Goal: Use online tool/utility: Utilize a website feature to perform a specific function

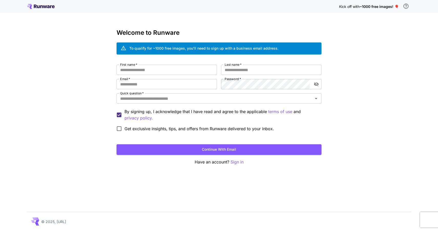
click at [39, 8] on icon at bounding box center [41, 6] width 28 height 5
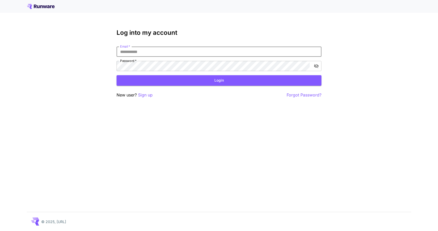
type input "**********"
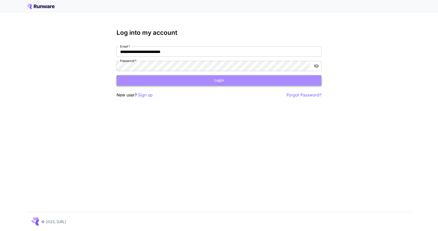
click at [192, 80] on button "Login" at bounding box center [219, 80] width 205 height 11
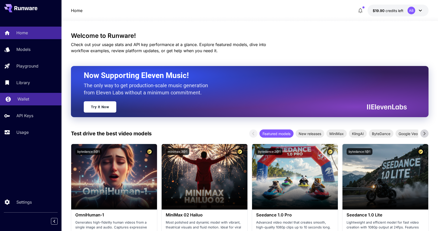
click at [31, 96] on link "Wallet" at bounding box center [31, 99] width 62 height 13
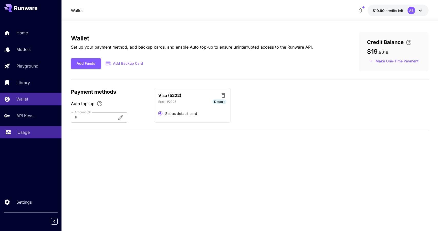
click at [24, 134] on p "Usage" at bounding box center [23, 132] width 12 height 6
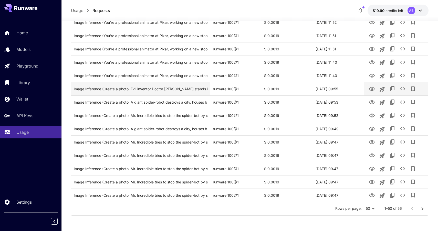
scroll to position [565, 0]
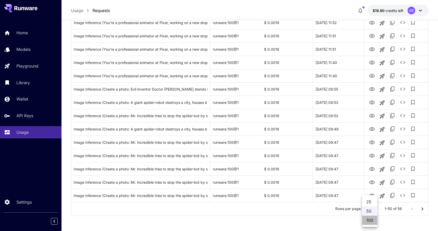
click at [371, 219] on li "100" at bounding box center [369, 220] width 15 height 9
type input "***"
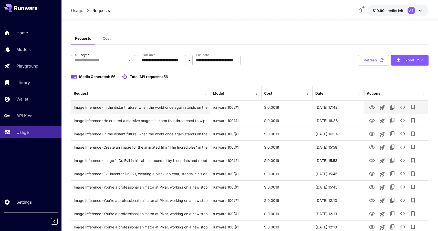
scroll to position [0, 0]
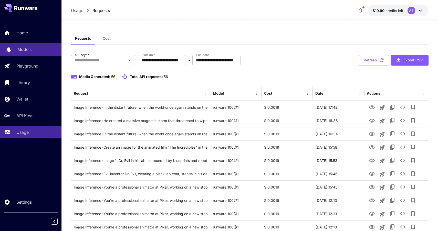
click at [36, 51] on div "Models" at bounding box center [37, 49] width 40 height 6
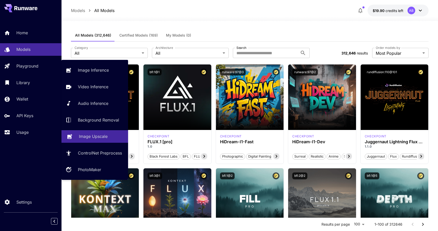
click at [104, 139] on p "Image Upscale" at bounding box center [93, 137] width 29 height 6
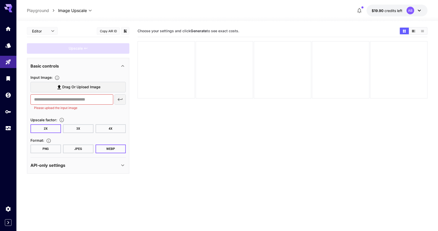
click at [97, 88] on span "Drag or upload image" at bounding box center [81, 87] width 38 height 6
click at [0, 0] on input "Drag or upload image" at bounding box center [0, 0] width 0 height 0
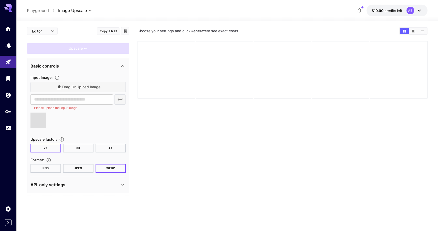
type input "**********"
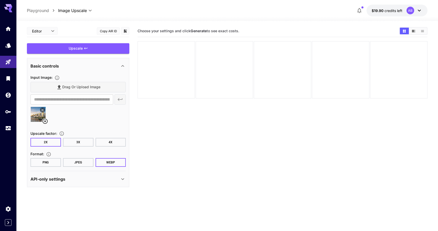
click at [74, 165] on button "JPEG" at bounding box center [78, 162] width 30 height 9
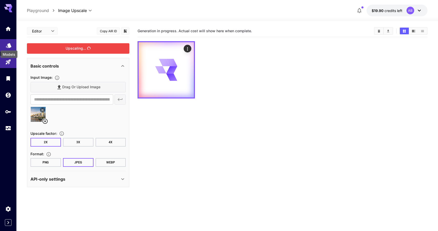
click at [10, 47] on icon "Models" at bounding box center [9, 44] width 6 height 6
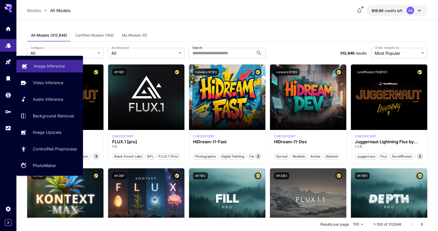
click at [36, 67] on p "Image Inference" at bounding box center [49, 66] width 31 height 6
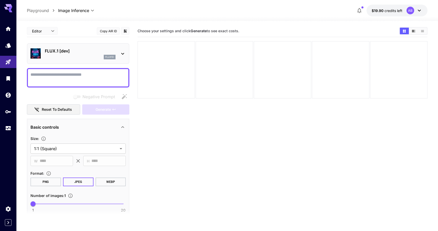
click at [120, 51] on icon at bounding box center [123, 54] width 6 height 6
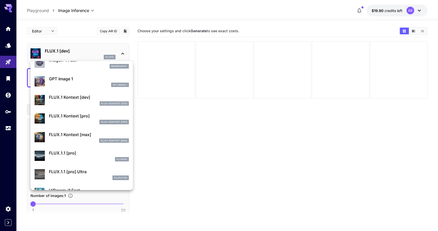
scroll to position [307, 0]
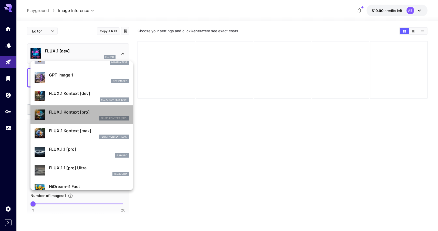
click at [84, 117] on div "FLUX.1 Kontext [pro]" at bounding box center [89, 118] width 80 height 5
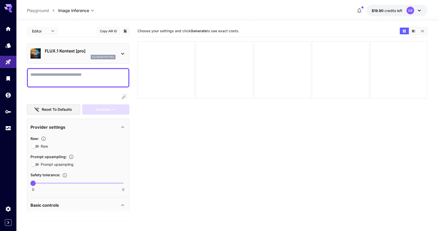
click at [93, 57] on p "fluxkontextpro" at bounding box center [103, 57] width 22 height 4
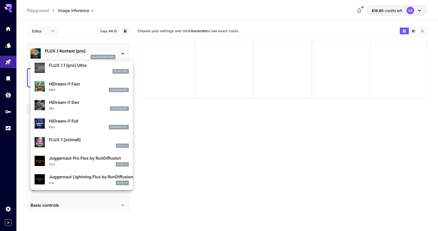
scroll to position [408, 0]
click at [175, 149] on div at bounding box center [219, 115] width 438 height 231
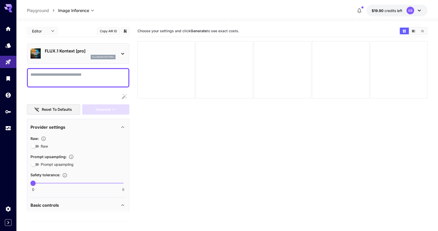
click at [92, 77] on textarea "Raw" at bounding box center [77, 78] width 95 height 12
click at [83, 46] on div "FLUX.1 Kontext [pro] fluxkontextpro" at bounding box center [77, 54] width 95 height 16
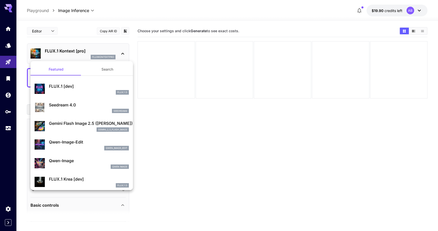
click at [40, 33] on div at bounding box center [219, 115] width 438 height 231
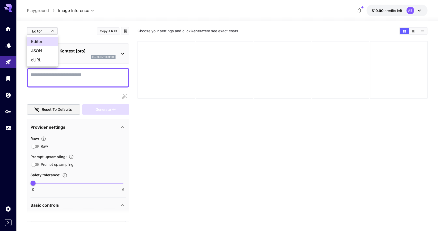
click at [54, 31] on body "**********" at bounding box center [219, 136] width 438 height 272
click at [54, 31] on div at bounding box center [219, 115] width 438 height 231
click at [6, 48] on link at bounding box center [8, 45] width 16 height 13
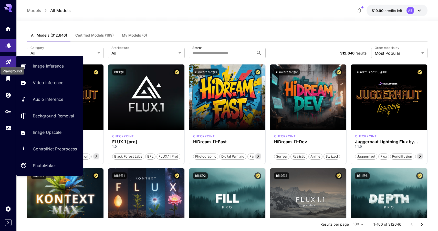
click at [10, 62] on icon "Playground" at bounding box center [9, 61] width 6 height 6
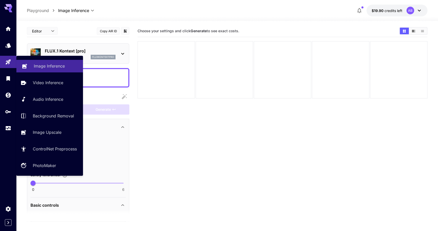
click at [41, 67] on p "Image Inference" at bounding box center [49, 66] width 31 height 6
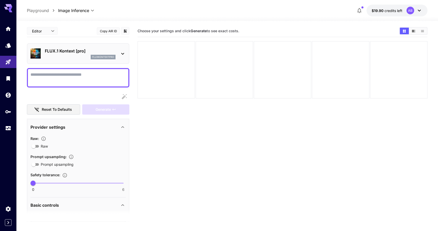
click at [59, 77] on textarea "Raw" at bounding box center [77, 78] width 95 height 12
click at [119, 202] on div "Basic controls" at bounding box center [74, 205] width 89 height 6
click at [122, 203] on icon at bounding box center [123, 205] width 6 height 6
click at [75, 79] on textarea "Raw" at bounding box center [77, 78] width 95 height 12
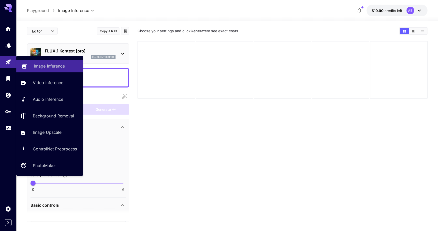
click at [53, 67] on p "Image Inference" at bounding box center [49, 66] width 31 height 6
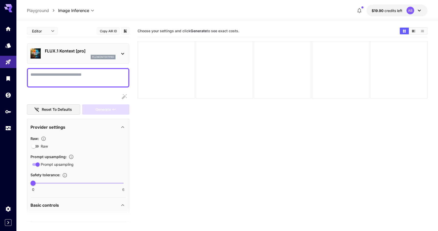
click at [83, 76] on textarea "Raw" at bounding box center [77, 78] width 95 height 12
click at [98, 48] on p "FLUX.1 Kontext [pro]" at bounding box center [80, 51] width 71 height 6
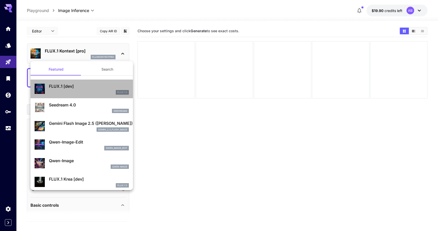
click at [84, 87] on p "FLUX.1 [dev]" at bounding box center [89, 86] width 80 height 6
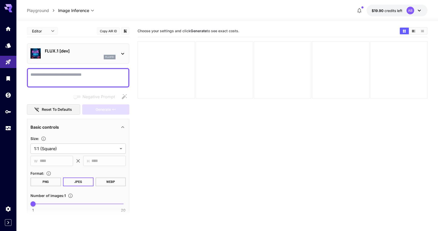
click at [85, 53] on p "FLUX.1 [dev]" at bounding box center [80, 51] width 71 height 6
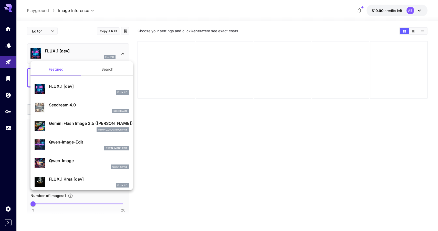
click at [108, 64] on button "Search" at bounding box center [107, 69] width 51 height 12
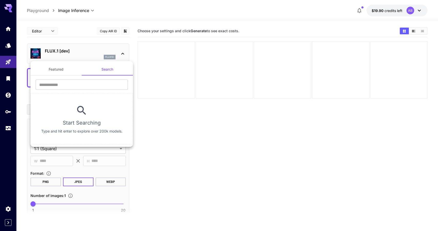
click at [68, 70] on button "Featured" at bounding box center [55, 69] width 51 height 12
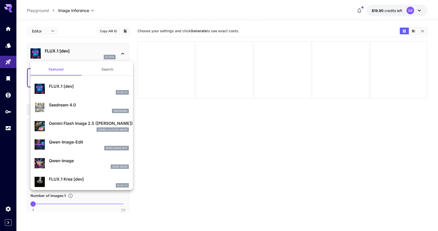
click at [69, 23] on div at bounding box center [219, 115] width 438 height 231
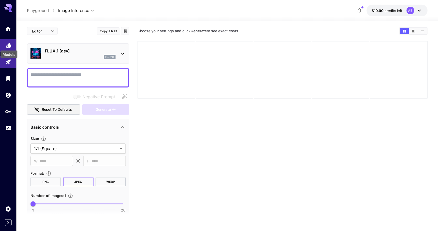
click at [8, 43] on icon "Models" at bounding box center [9, 44] width 6 height 6
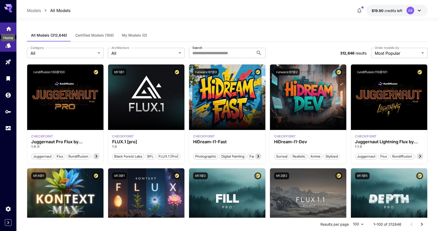
click at [10, 27] on icon "Home" at bounding box center [8, 27] width 5 height 4
